Goal: Browse casually

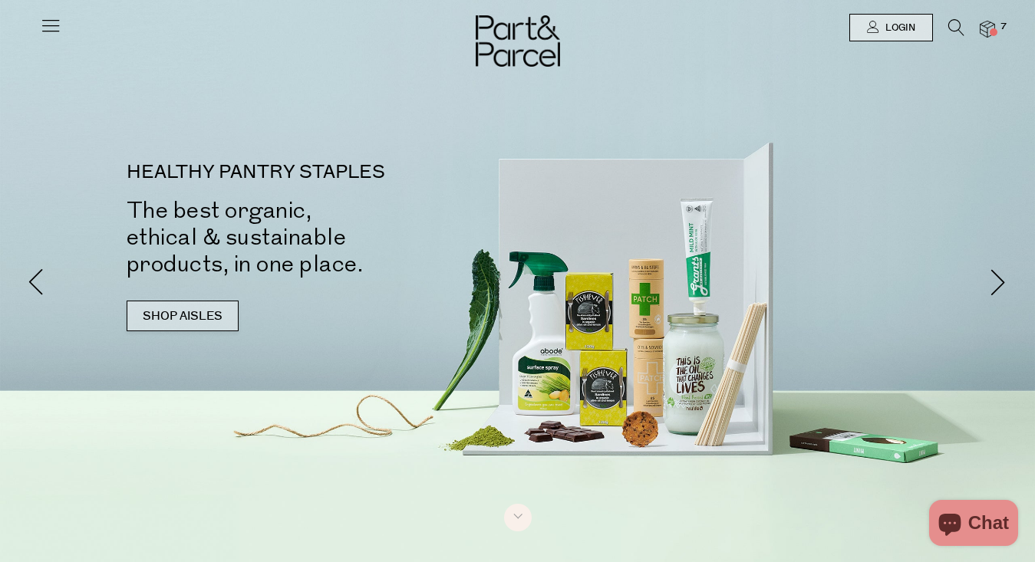
click at [187, 304] on link "SHOP AISLES" at bounding box center [183, 316] width 112 height 31
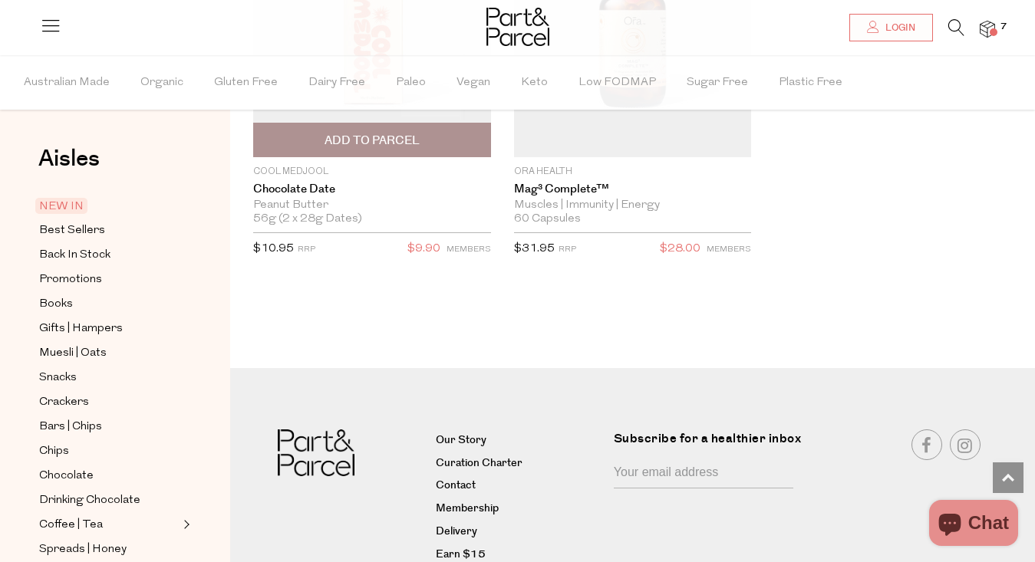
scroll to position [3143, 0]
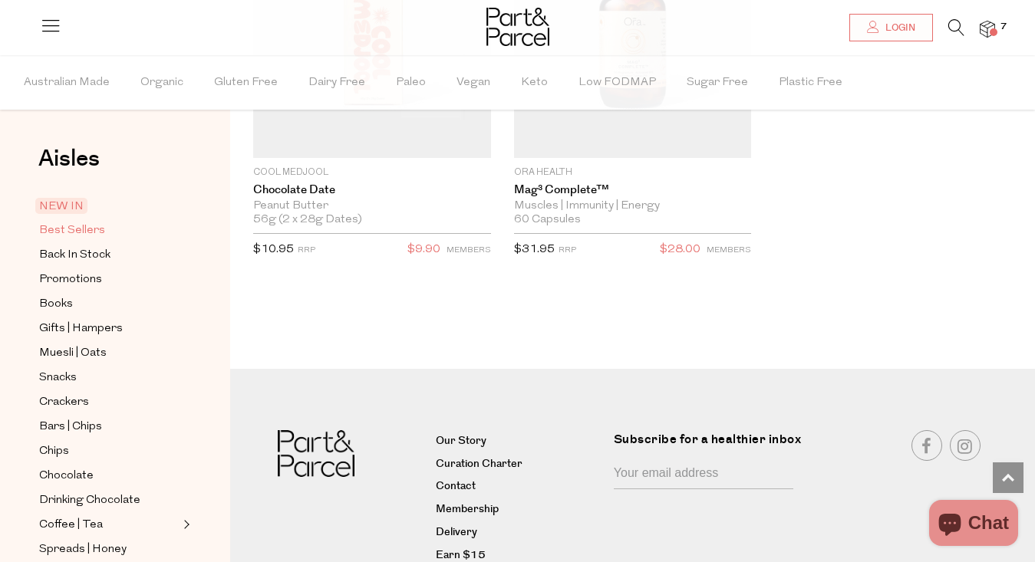
click at [87, 228] on span "Best Sellers" at bounding box center [72, 231] width 66 height 18
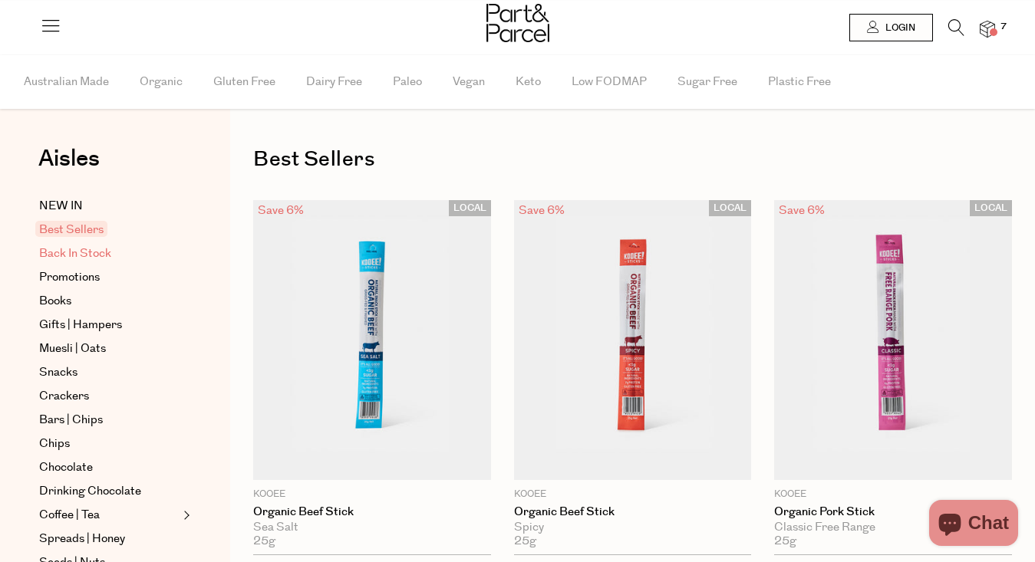
click at [93, 254] on span "Back In Stock" at bounding box center [75, 254] width 72 height 18
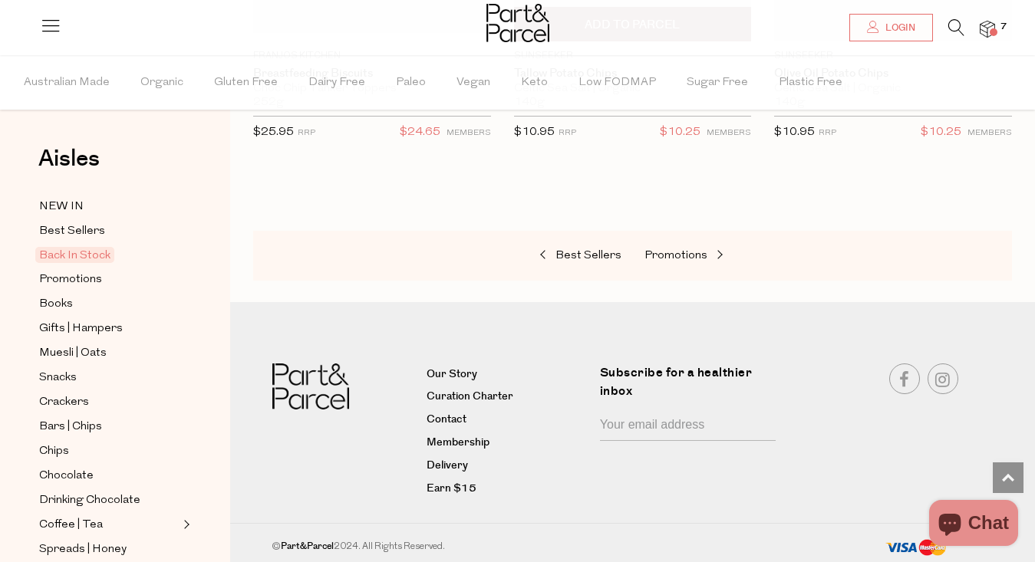
scroll to position [1279, 0]
click at [697, 253] on span "Promotions" at bounding box center [675, 257] width 63 height 12
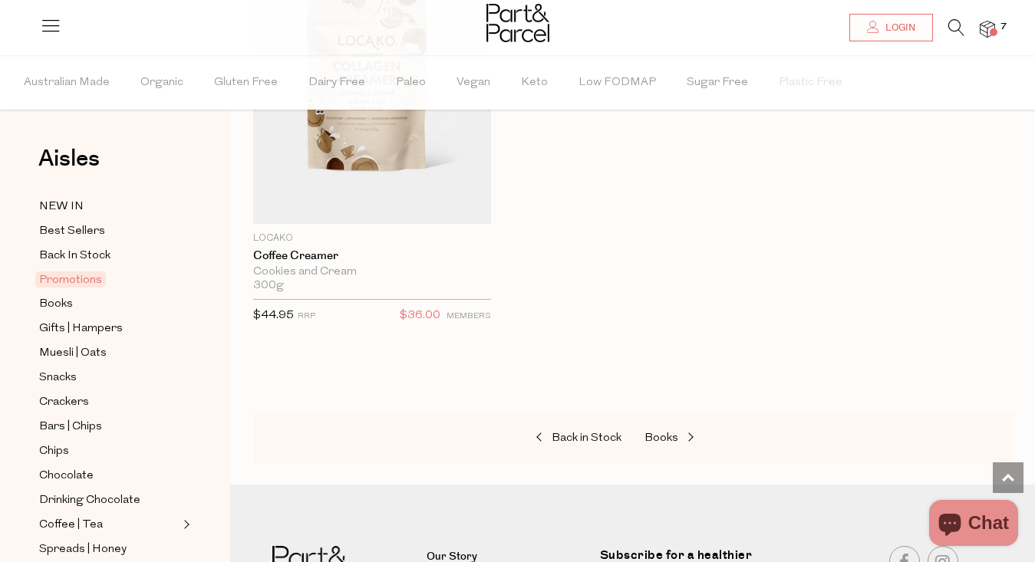
scroll to position [1973, 0]
